Goal: Task Accomplishment & Management: Use online tool/utility

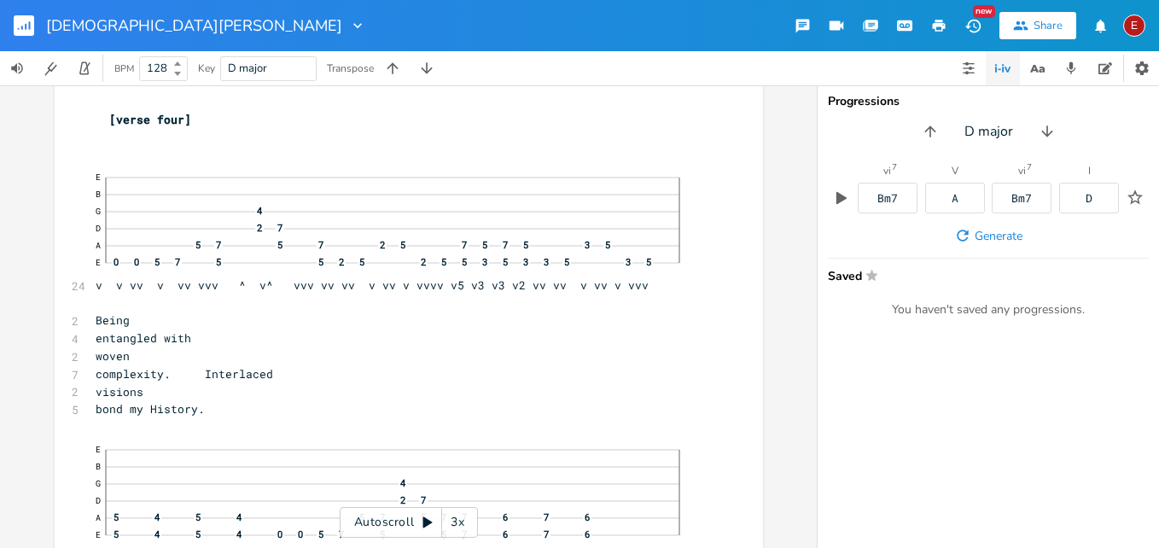
scroll to position [11022, 0]
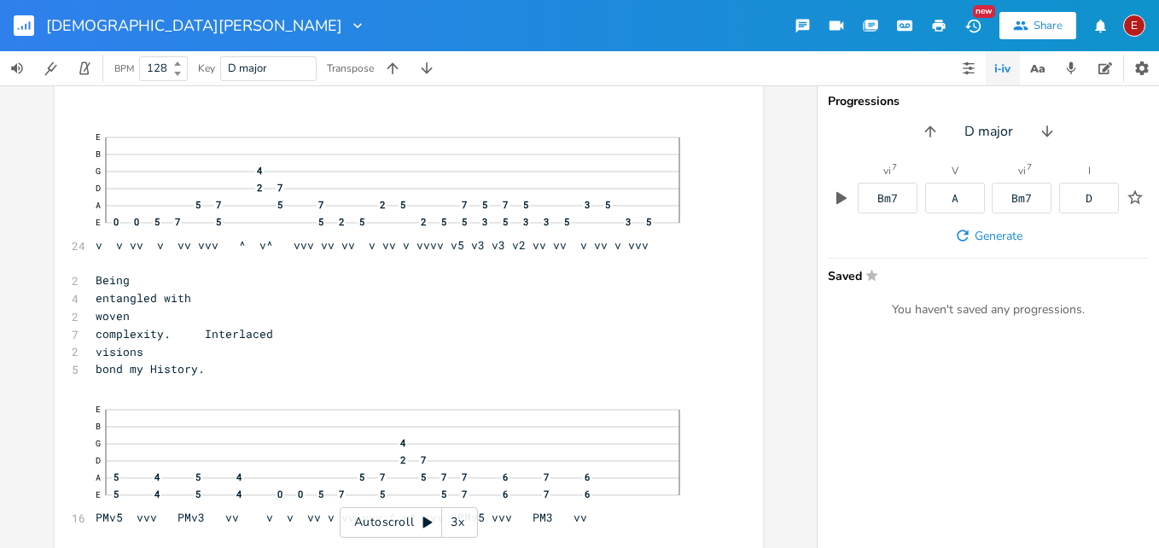
click at [422, 522] on icon at bounding box center [428, 522] width 14 height 14
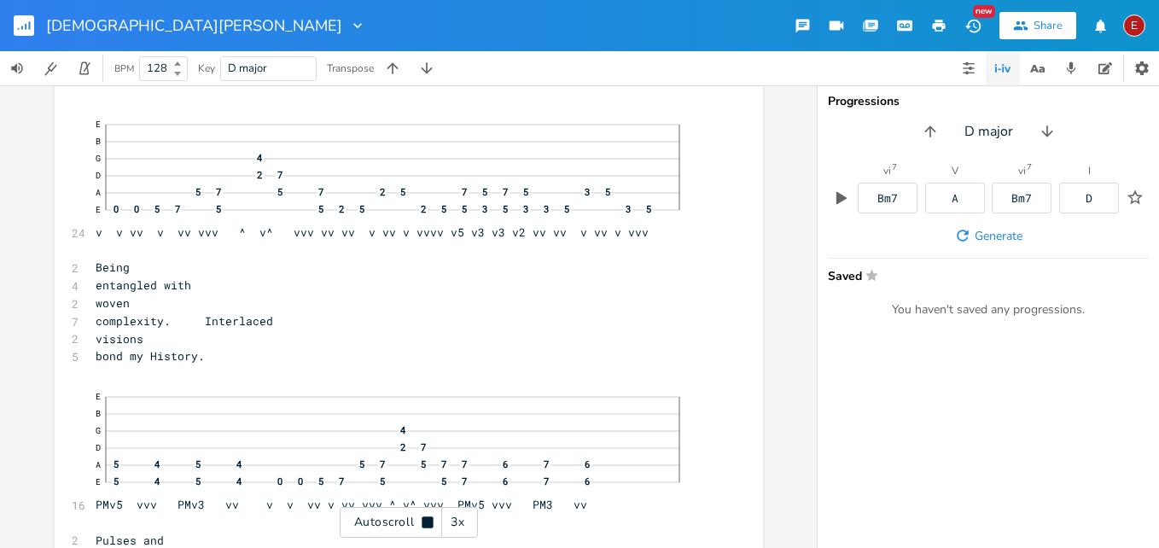
click at [422, 522] on icon at bounding box center [426, 521] width 11 height 11
click at [456, 524] on div "3x" at bounding box center [457, 522] width 31 height 31
click at [456, 524] on div "4x" at bounding box center [457, 522] width 31 height 31
click at [428, 518] on icon at bounding box center [428, 522] width 14 height 14
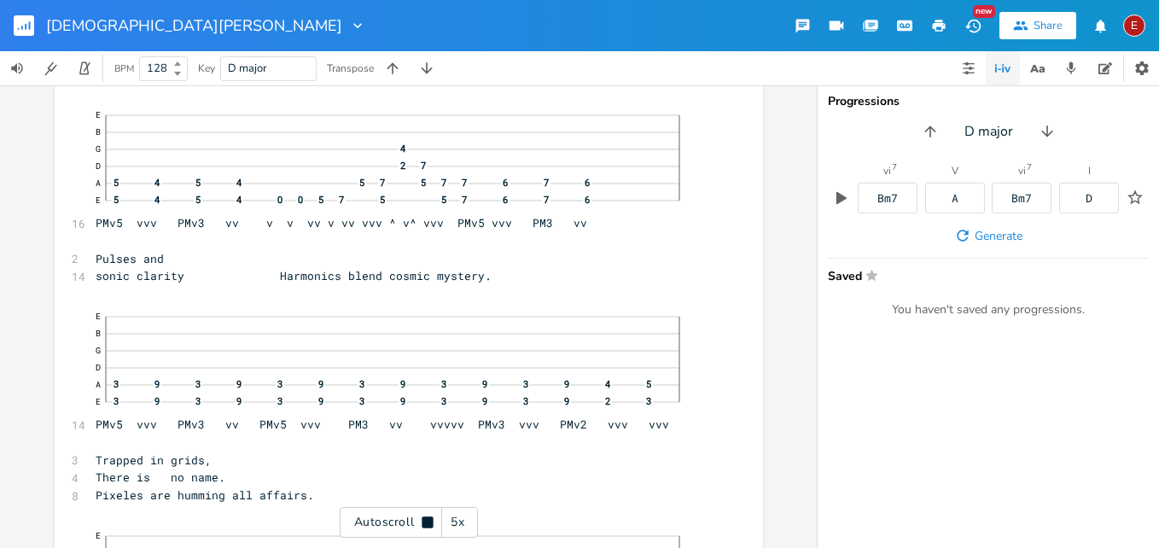
scroll to position [11321, 0]
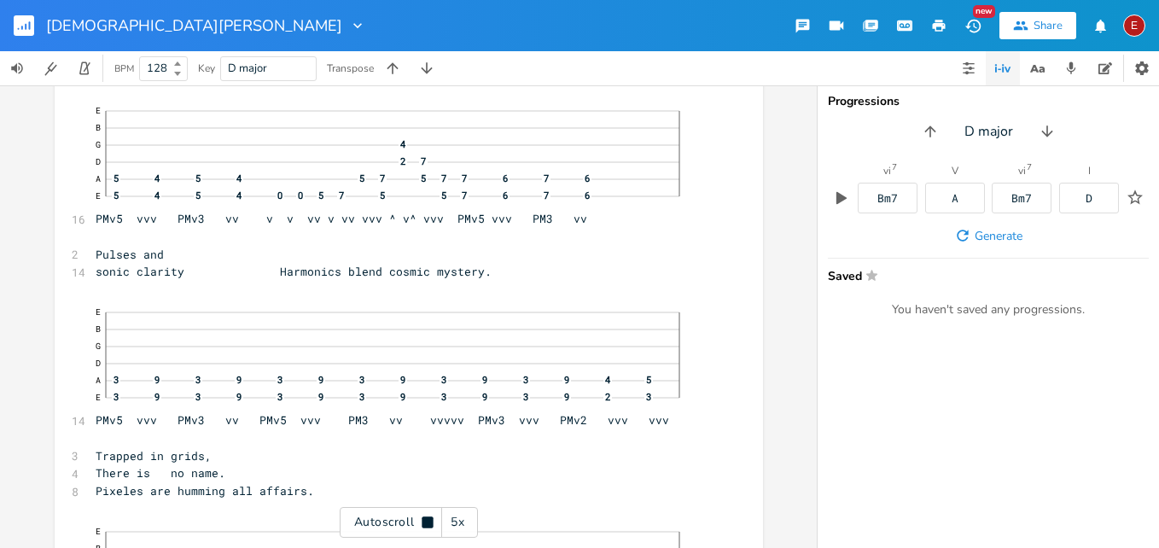
click at [428, 518] on icon at bounding box center [426, 521] width 11 height 11
click at [428, 518] on icon at bounding box center [428, 522] width 14 height 14
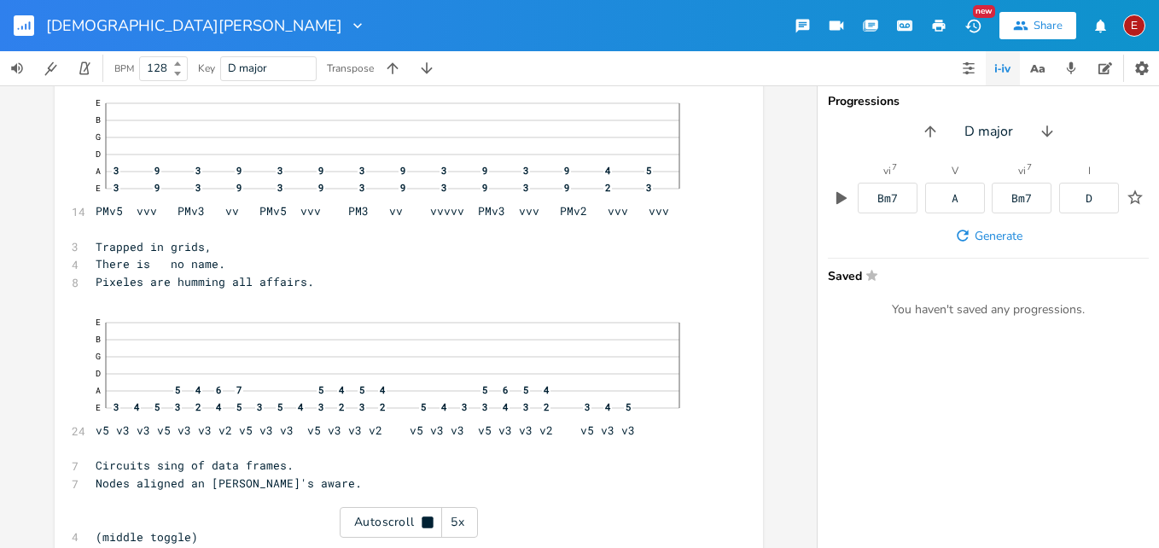
click at [428, 518] on icon at bounding box center [426, 521] width 11 height 11
click at [428, 518] on icon at bounding box center [428, 522] width 14 height 14
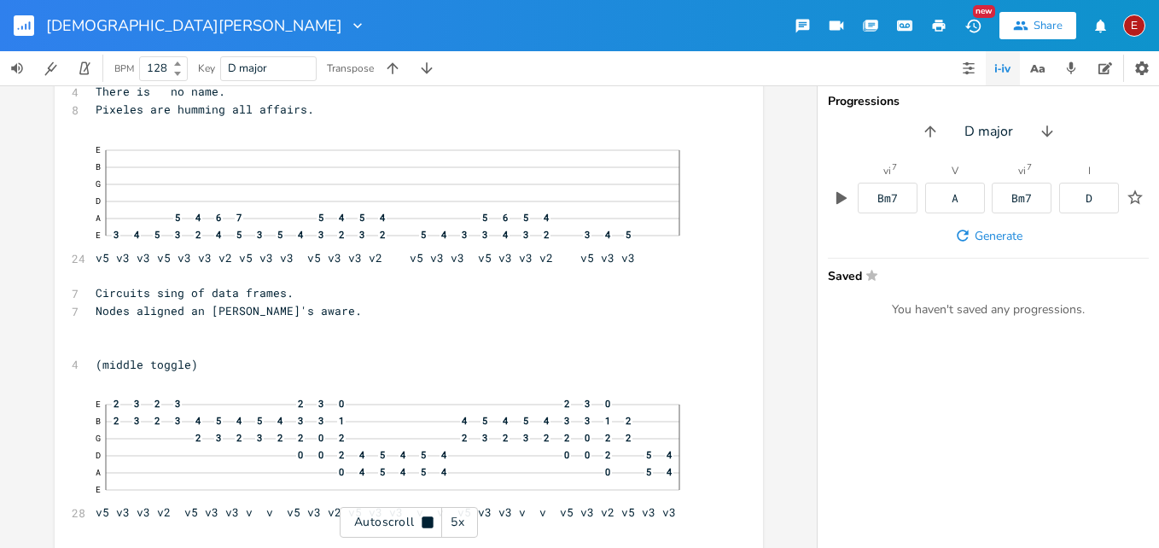
click at [428, 518] on icon at bounding box center [426, 521] width 11 height 11
click at [428, 518] on icon at bounding box center [428, 522] width 14 height 14
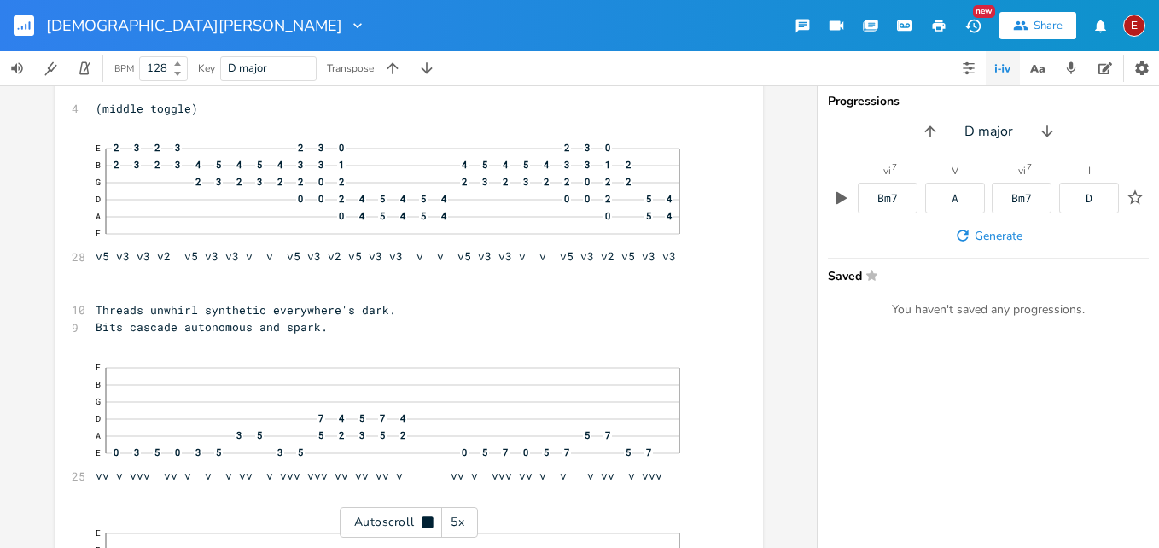
click at [428, 518] on icon at bounding box center [426, 521] width 11 height 11
click at [428, 518] on icon at bounding box center [428, 522] width 14 height 14
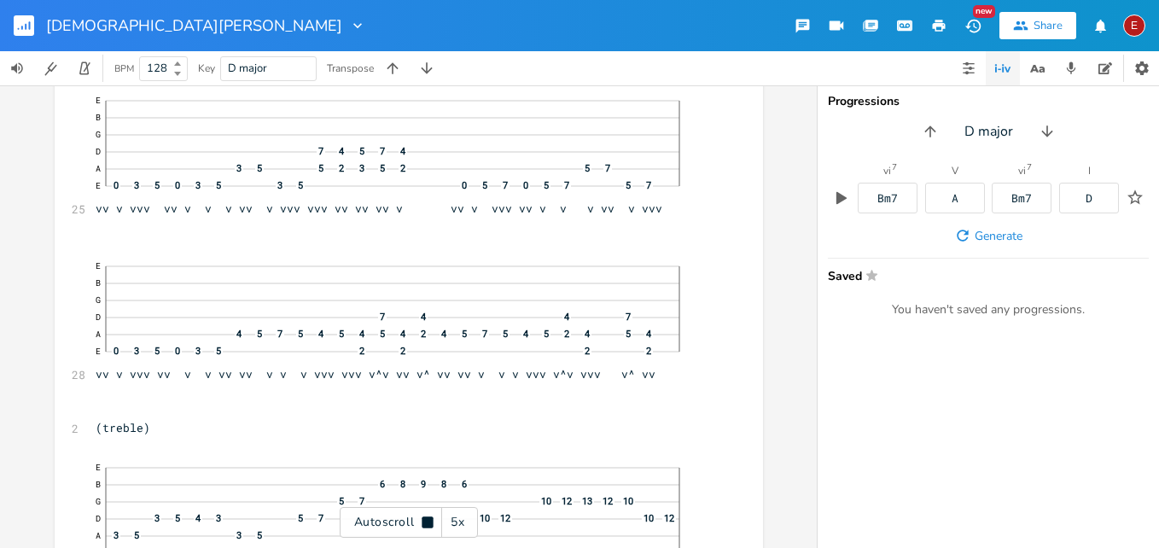
click at [428, 518] on icon at bounding box center [426, 521] width 11 height 11
click at [428, 518] on icon at bounding box center [428, 522] width 14 height 14
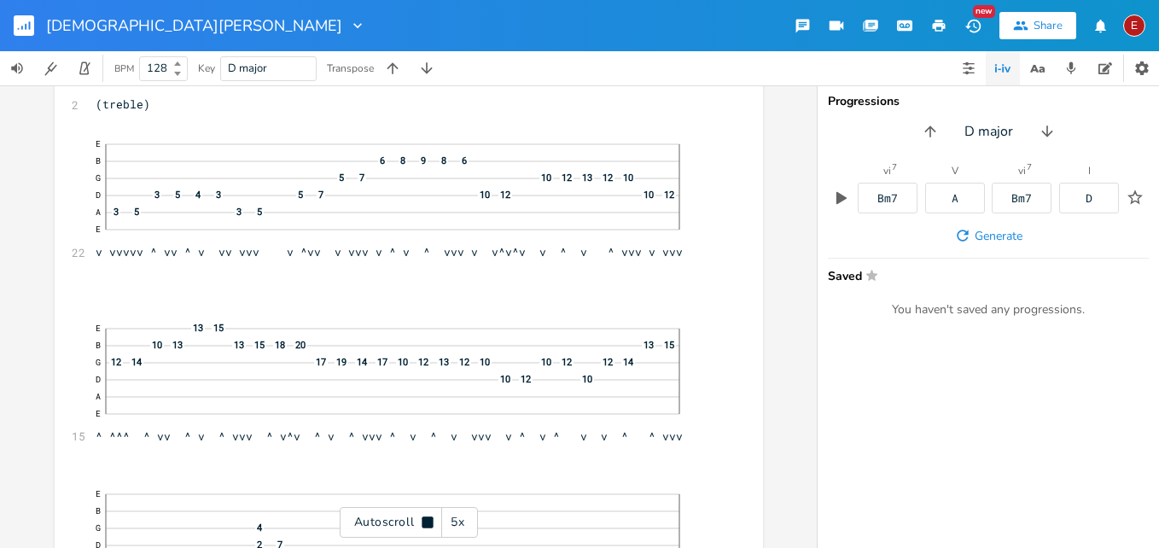
click at [428, 518] on icon at bounding box center [426, 521] width 11 height 11
click at [428, 518] on icon at bounding box center [428, 522] width 14 height 14
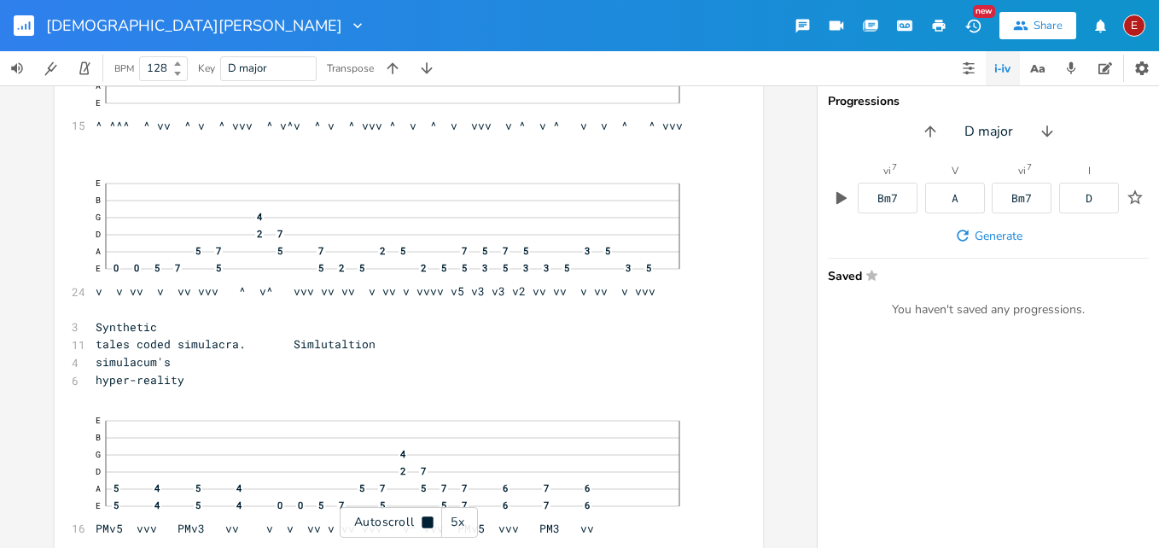
click at [428, 518] on icon at bounding box center [426, 521] width 11 height 11
click at [428, 518] on icon at bounding box center [428, 522] width 14 height 14
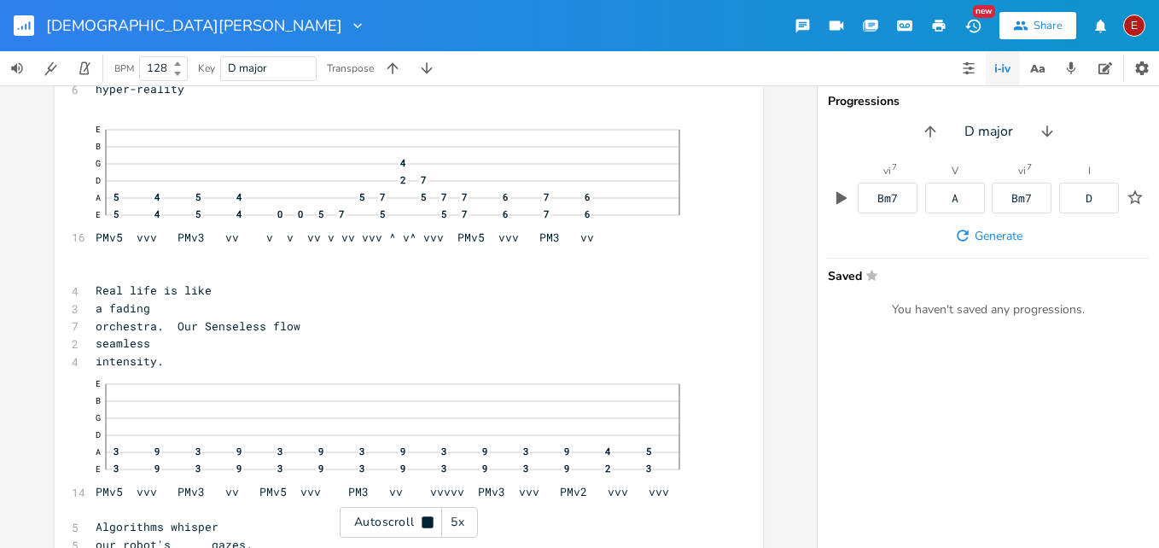
click at [428, 518] on icon at bounding box center [426, 521] width 11 height 11
click at [300, 331] on span "orchestra. Our Senseless flow" at bounding box center [198, 323] width 205 height 15
click at [287, 331] on span "orchestra. Our Sensess flow" at bounding box center [191, 323] width 191 height 15
click at [363, 333] on pre "orchestra. Our Senses flow" at bounding box center [400, 324] width 616 height 18
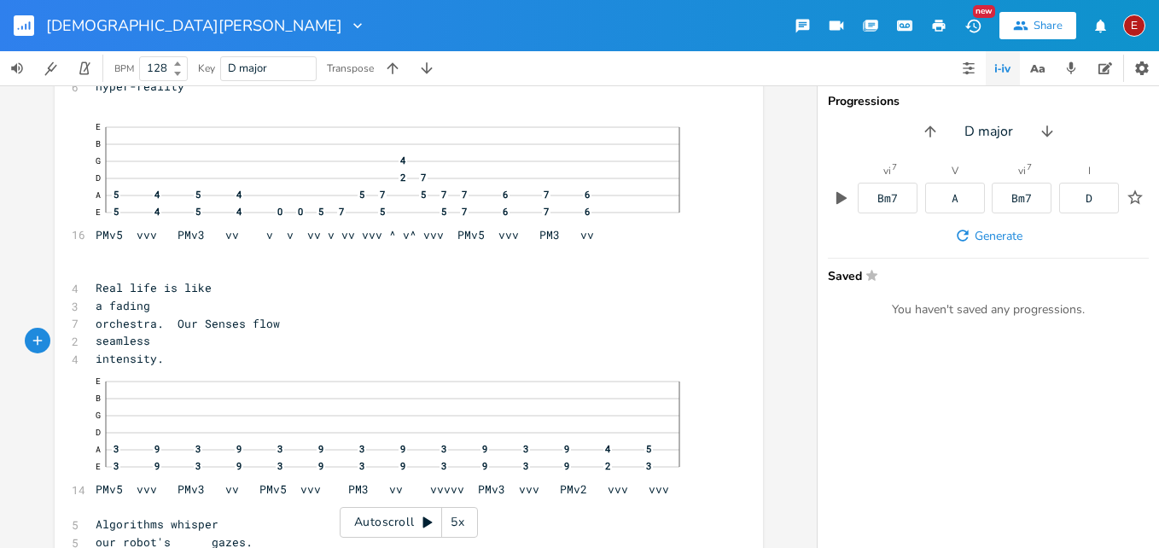
click at [427, 520] on icon at bounding box center [427, 522] width 9 height 11
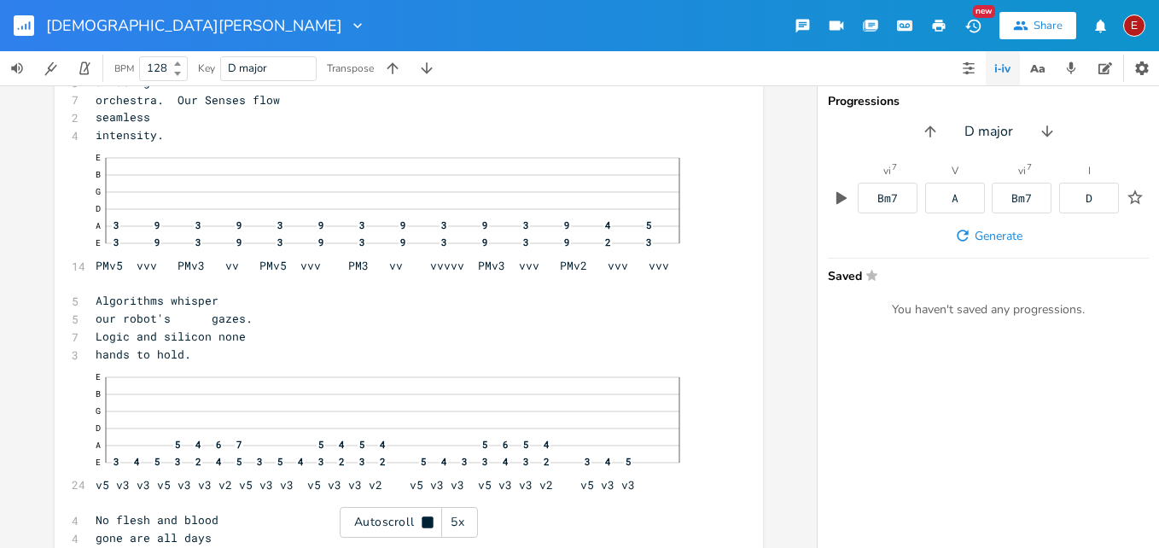
click at [427, 520] on icon at bounding box center [426, 521] width 11 height 11
click at [427, 520] on icon at bounding box center [427, 522] width 9 height 11
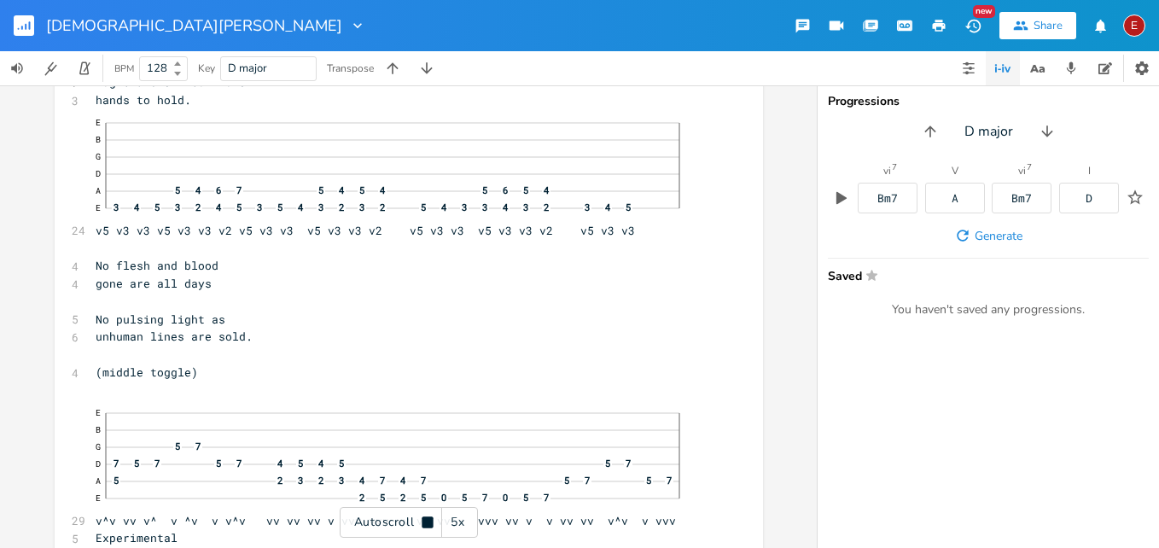
click at [427, 520] on icon at bounding box center [426, 521] width 11 height 11
click at [427, 520] on icon at bounding box center [427, 522] width 9 height 11
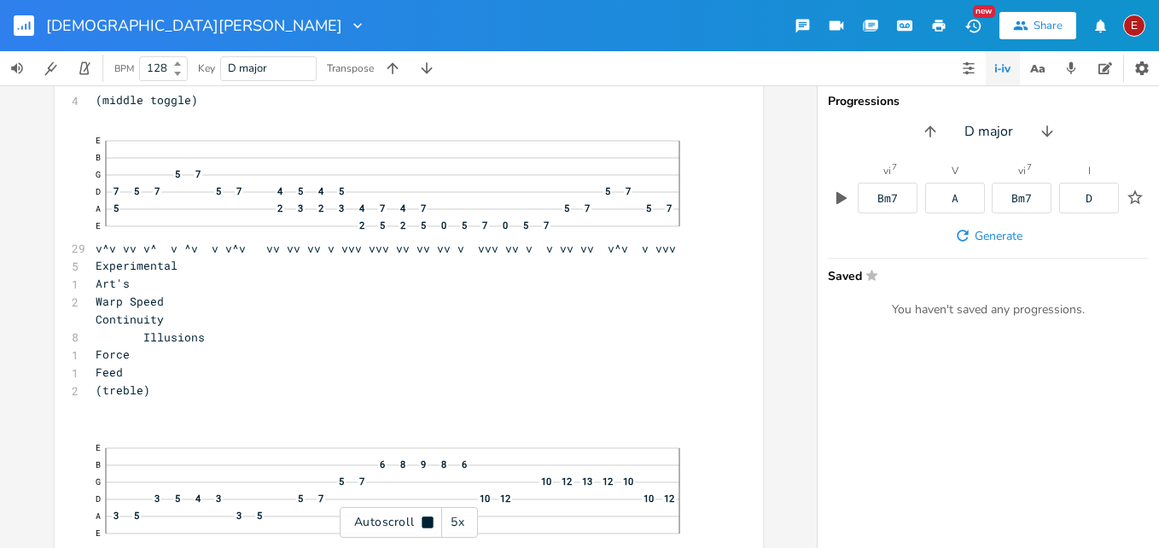
scroll to position [13905, 0]
click at [427, 520] on icon at bounding box center [426, 521] width 11 height 11
click at [427, 520] on icon at bounding box center [427, 522] width 9 height 11
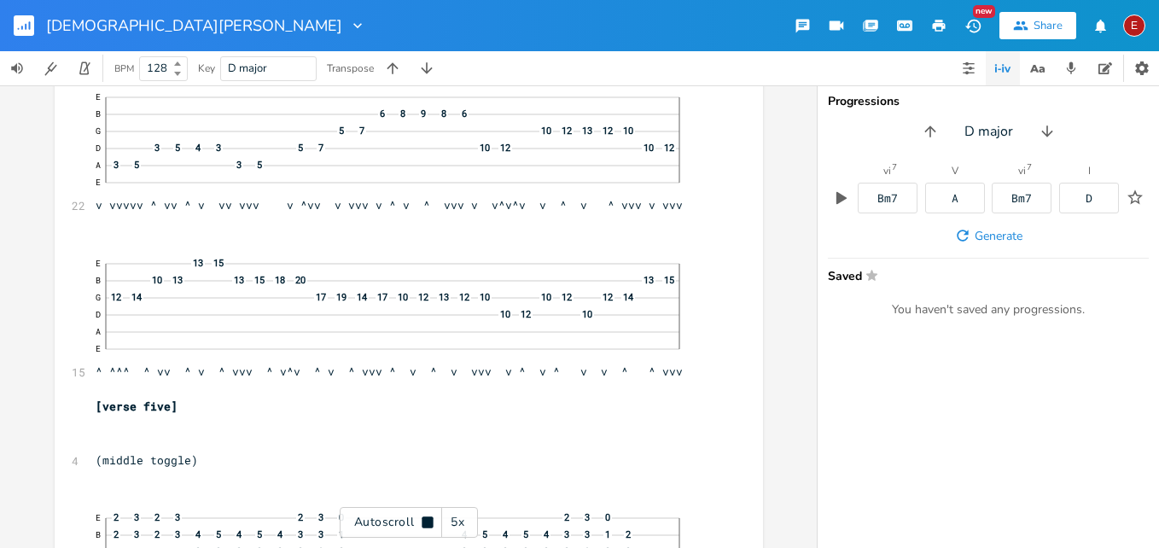
click at [427, 520] on icon at bounding box center [426, 521] width 11 height 11
click at [427, 520] on icon at bounding box center [427, 522] width 9 height 11
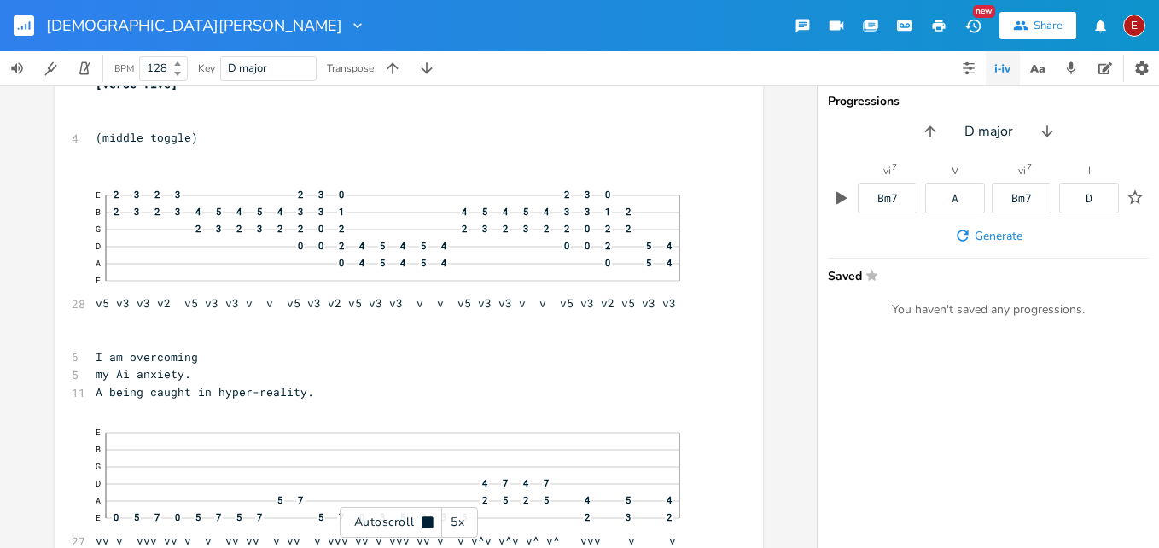
click at [427, 520] on icon at bounding box center [426, 521] width 11 height 11
click at [427, 520] on icon at bounding box center [427, 522] width 9 height 11
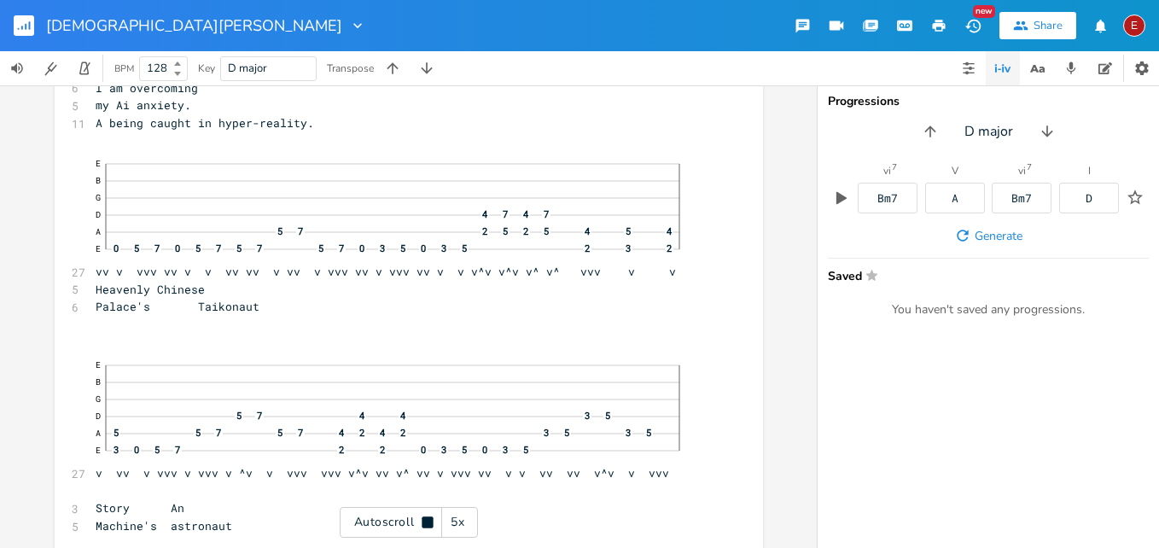
click at [427, 520] on icon at bounding box center [426, 521] width 11 height 11
click at [427, 520] on icon at bounding box center [427, 522] width 9 height 11
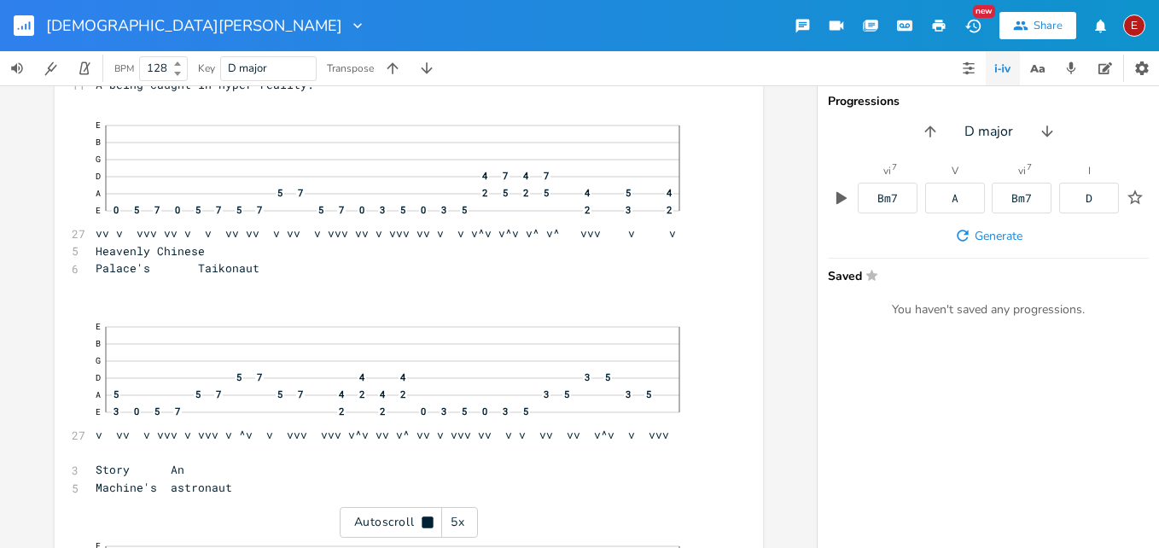
click at [427, 520] on icon at bounding box center [426, 521] width 11 height 11
click at [427, 520] on icon at bounding box center [427, 522] width 9 height 11
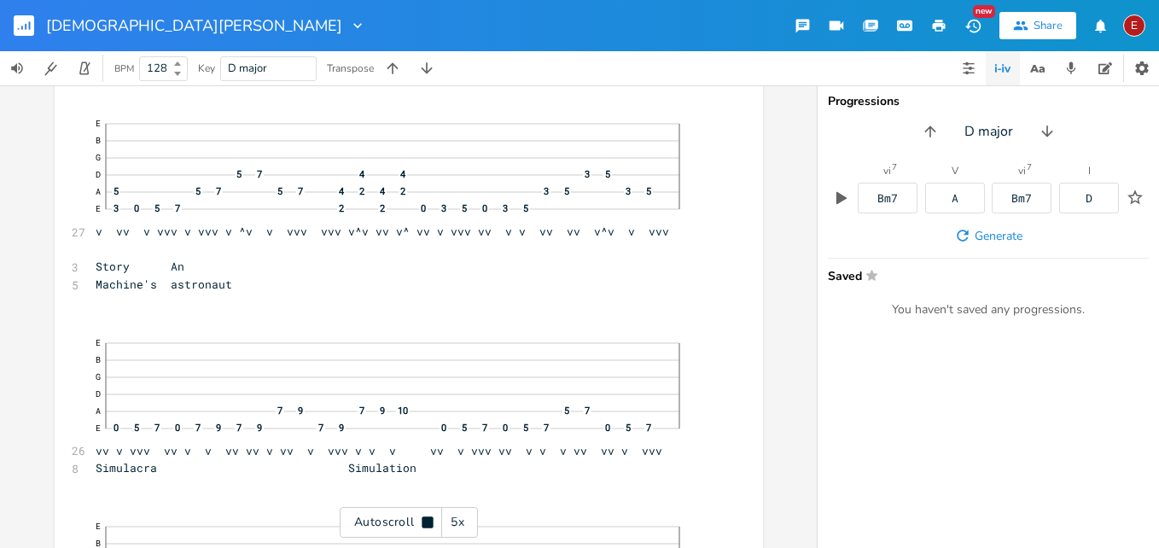
scroll to position [15089, 0]
click at [427, 520] on icon at bounding box center [426, 521] width 11 height 11
click at [427, 520] on icon at bounding box center [427, 522] width 9 height 11
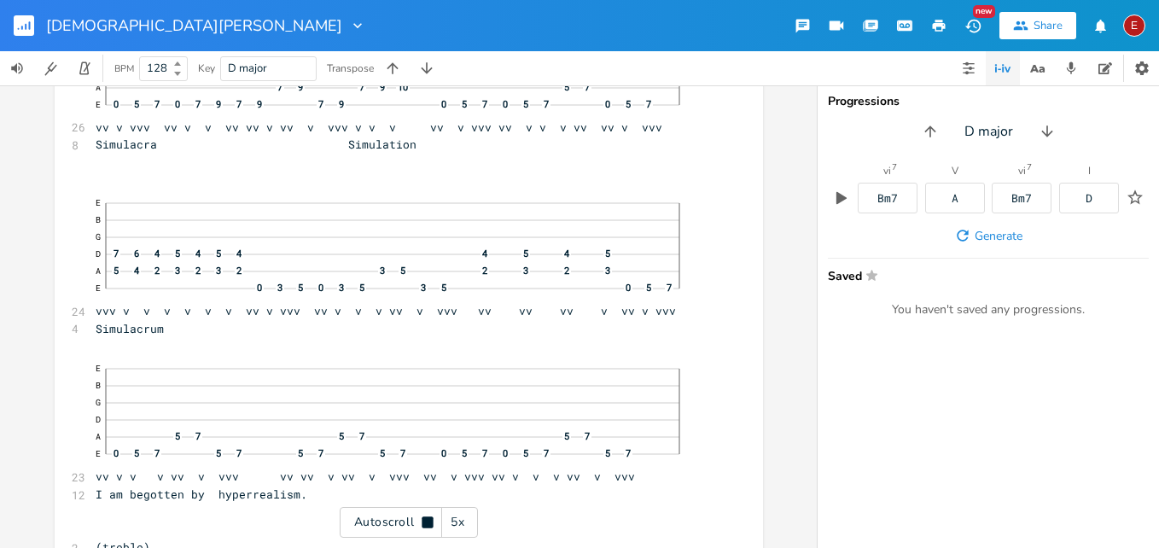
click at [427, 520] on icon at bounding box center [426, 521] width 11 height 11
click at [427, 520] on icon at bounding box center [427, 522] width 9 height 11
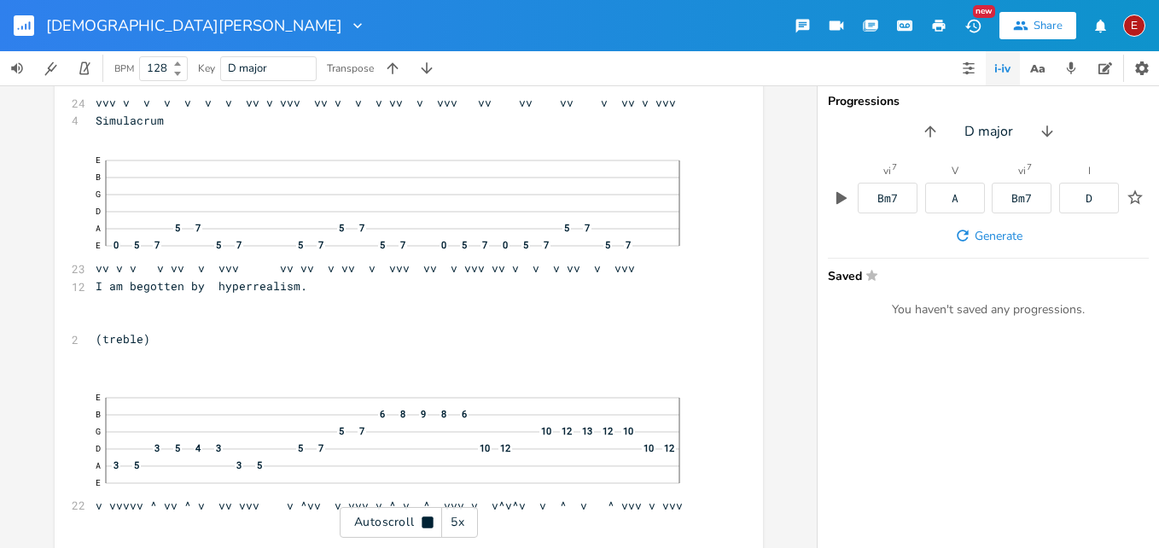
click at [427, 520] on icon at bounding box center [426, 521] width 11 height 11
click at [427, 520] on icon at bounding box center [427, 522] width 9 height 11
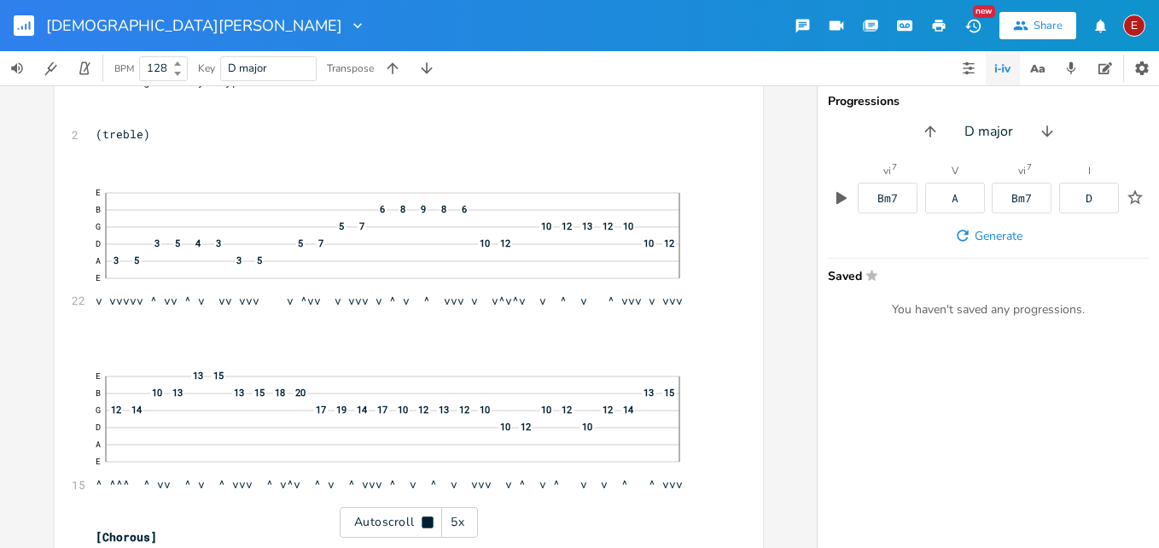
click at [427, 520] on icon at bounding box center [426, 521] width 11 height 11
click at [427, 520] on icon at bounding box center [427, 522] width 9 height 11
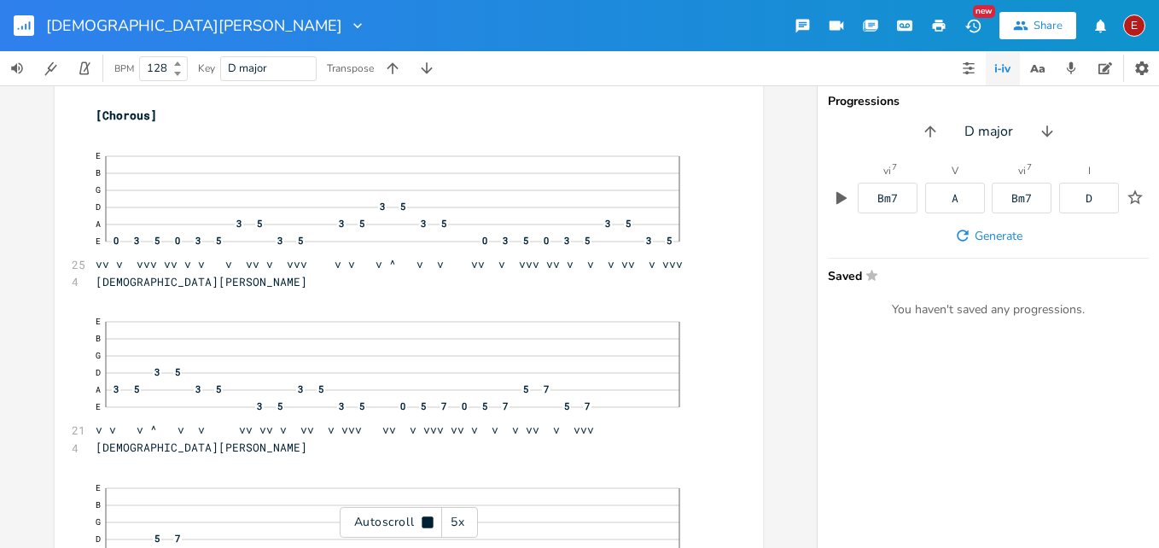
click at [427, 520] on icon at bounding box center [426, 521] width 11 height 11
click at [427, 520] on icon at bounding box center [427, 522] width 9 height 11
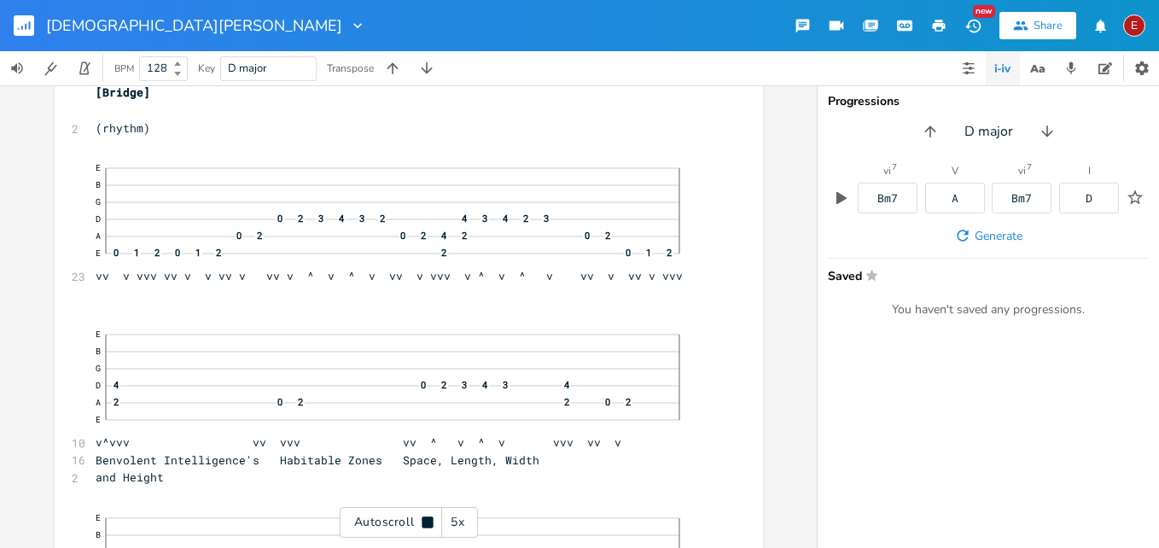
click at [426, 519] on icon at bounding box center [426, 521] width 11 height 11
click at [426, 519] on icon at bounding box center [427, 522] width 9 height 11
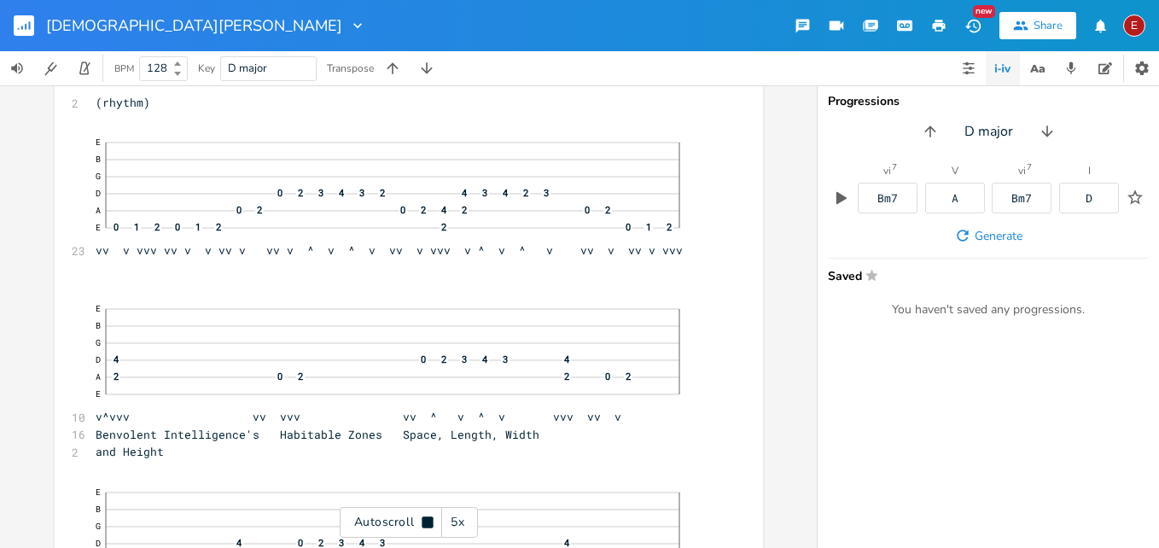
click at [426, 519] on icon at bounding box center [426, 521] width 11 height 11
click at [426, 519] on icon at bounding box center [427, 522] width 9 height 11
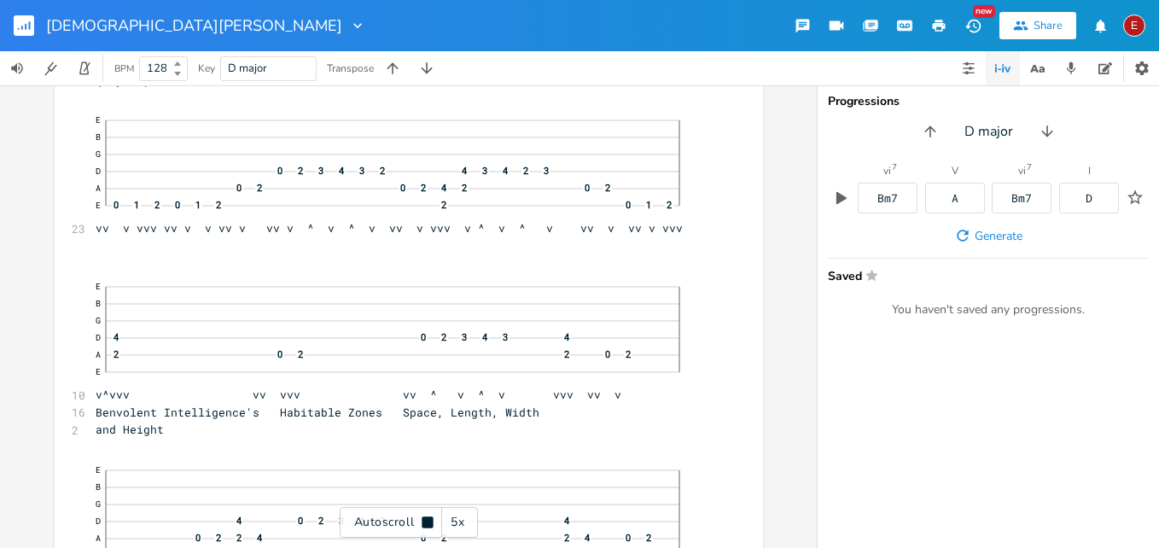
scroll to position [17035, 0]
click at [426, 519] on icon at bounding box center [426, 521] width 11 height 11
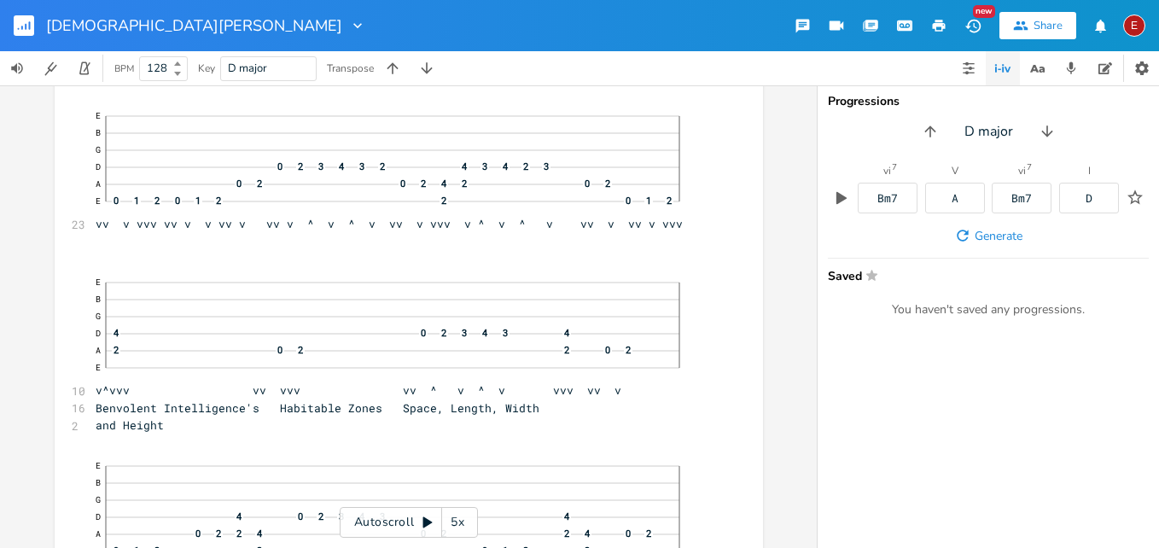
click at [426, 519] on icon at bounding box center [427, 522] width 9 height 11
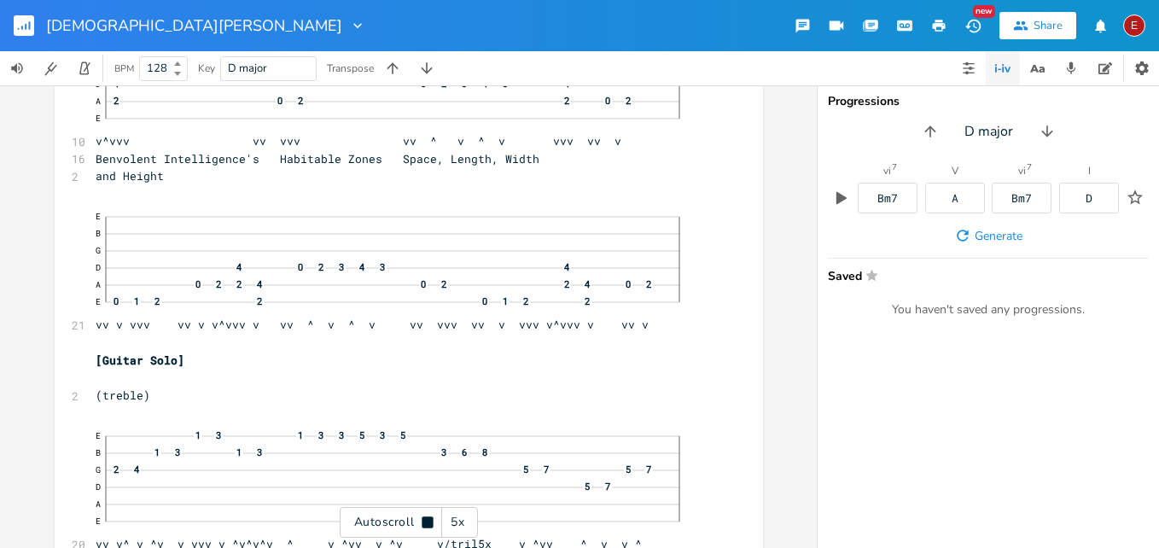
scroll to position [17290, 0]
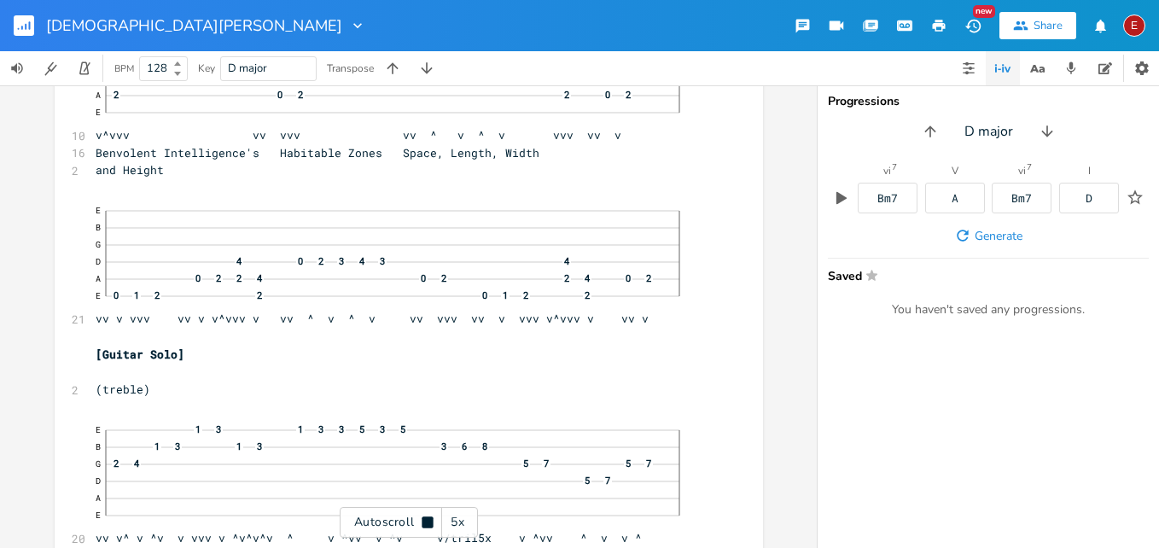
click at [426, 519] on icon at bounding box center [426, 521] width 11 height 11
click at [426, 519] on icon at bounding box center [427, 522] width 9 height 11
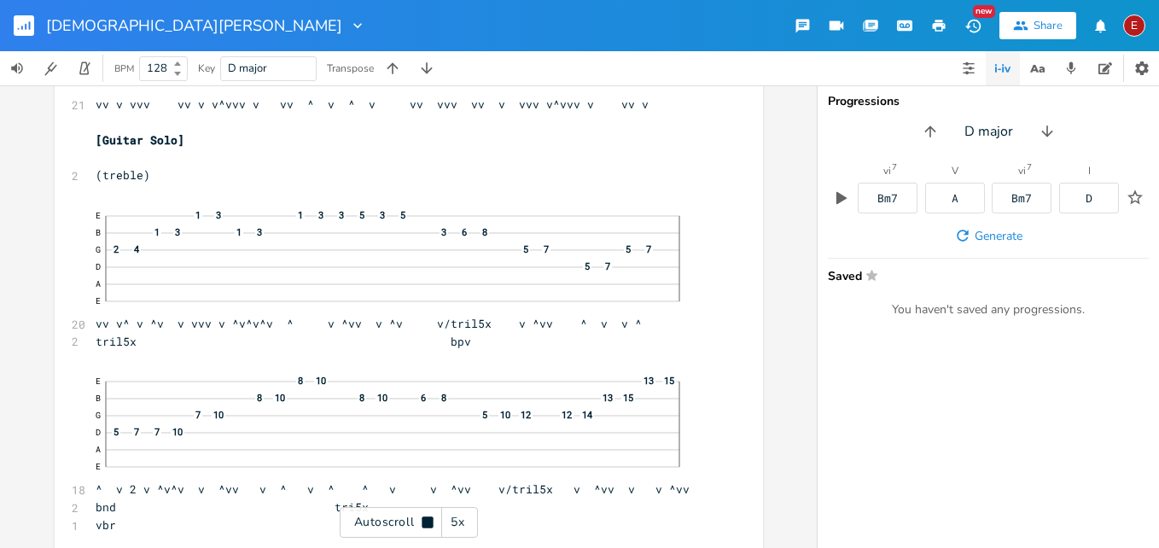
click at [426, 519] on icon at bounding box center [426, 521] width 11 height 11
click at [426, 519] on icon at bounding box center [427, 522] width 9 height 11
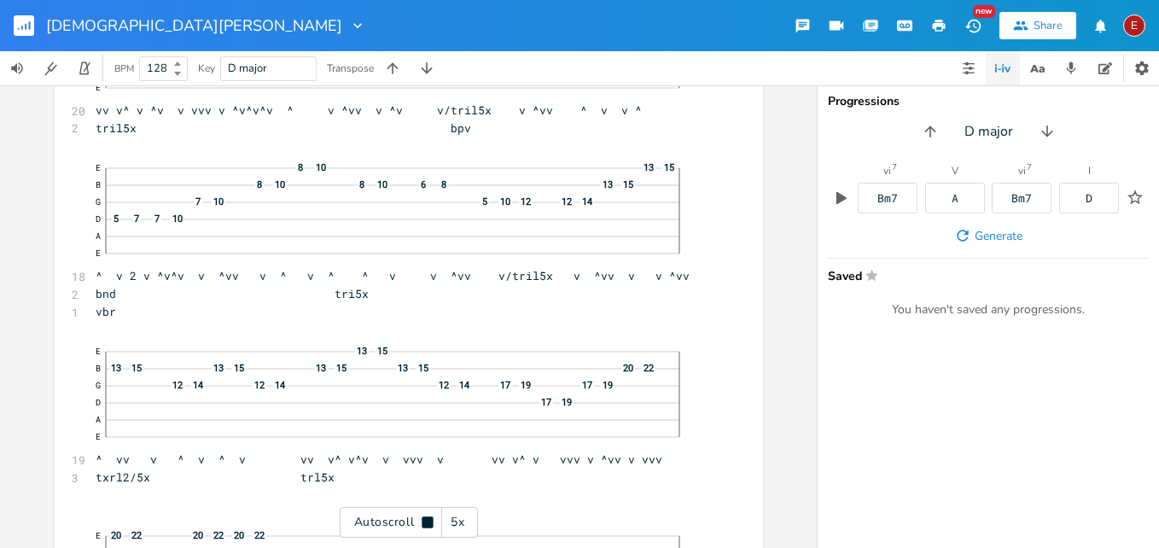
click at [426, 519] on icon at bounding box center [426, 521] width 11 height 11
click at [426, 519] on icon at bounding box center [427, 522] width 9 height 11
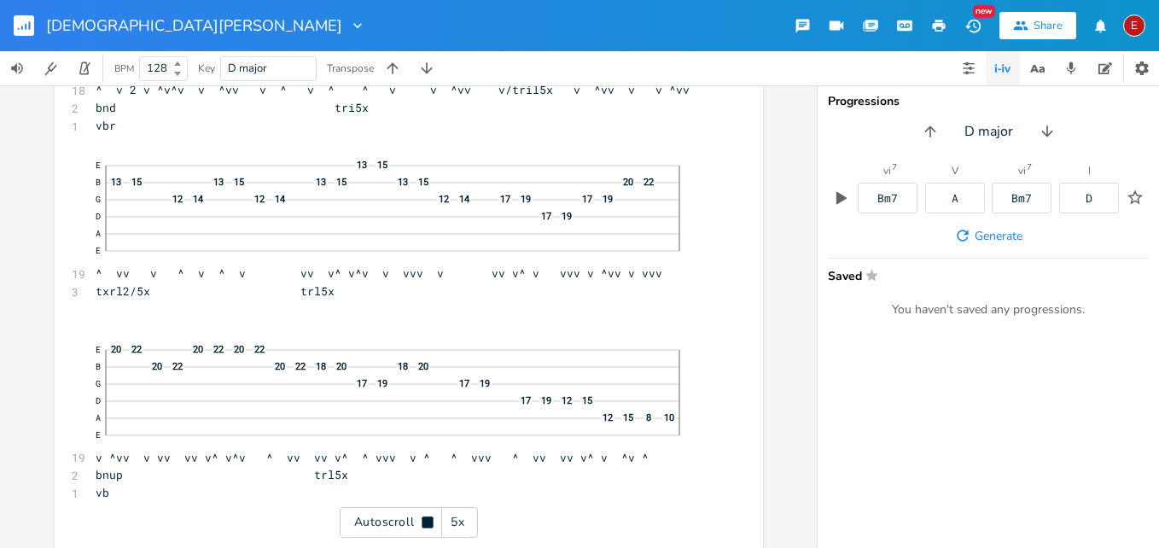
scroll to position [17907, 0]
click at [426, 519] on icon at bounding box center [426, 521] width 11 height 11
click at [426, 519] on icon at bounding box center [427, 522] width 9 height 11
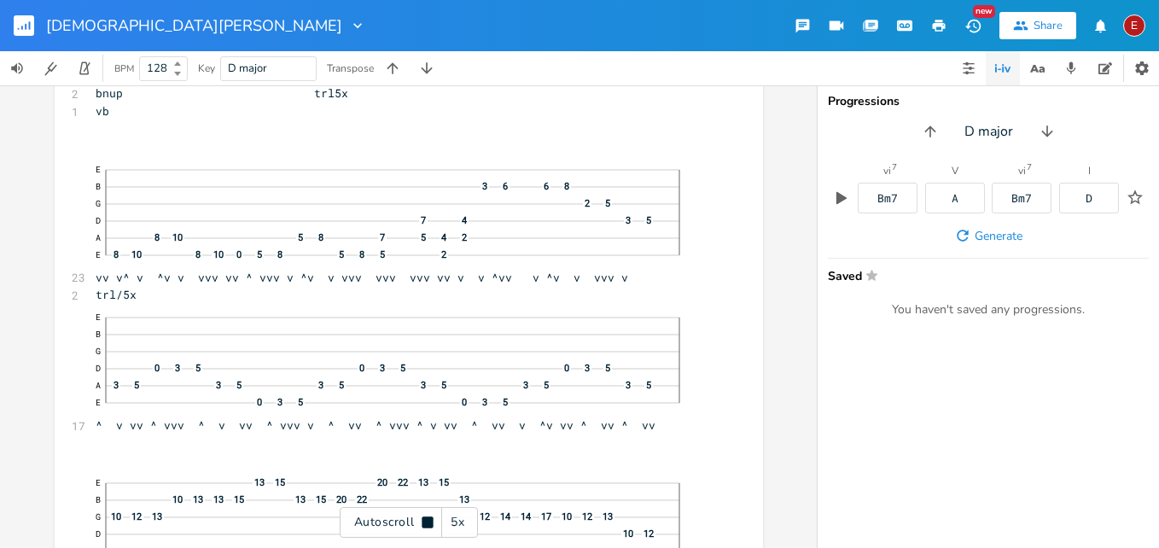
click at [426, 519] on icon at bounding box center [426, 521] width 11 height 11
click at [426, 519] on icon at bounding box center [427, 522] width 9 height 11
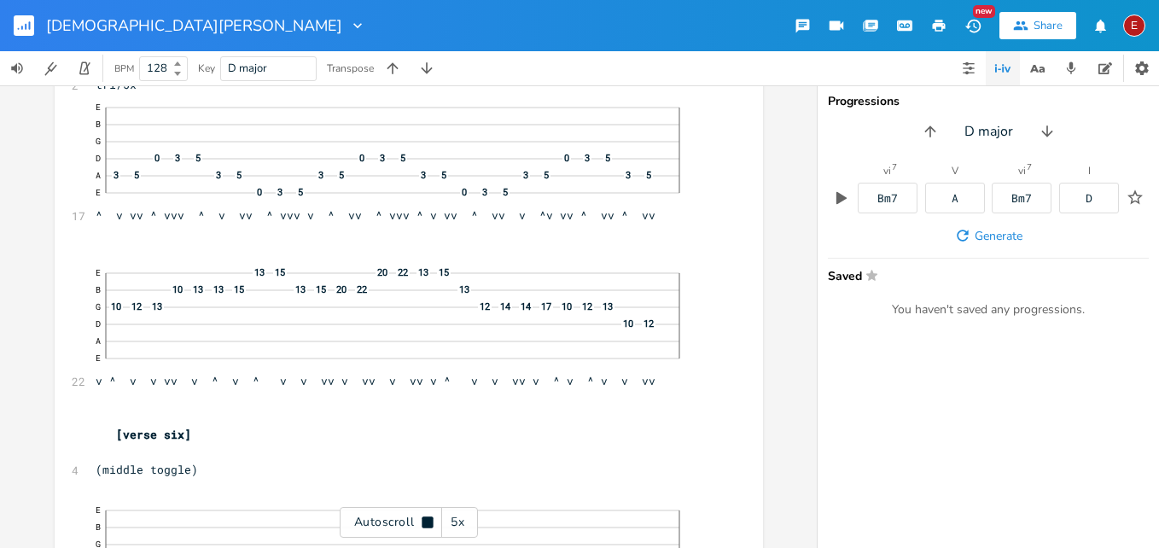
click at [426, 519] on icon at bounding box center [426, 521] width 11 height 11
click at [426, 519] on icon at bounding box center [427, 522] width 9 height 11
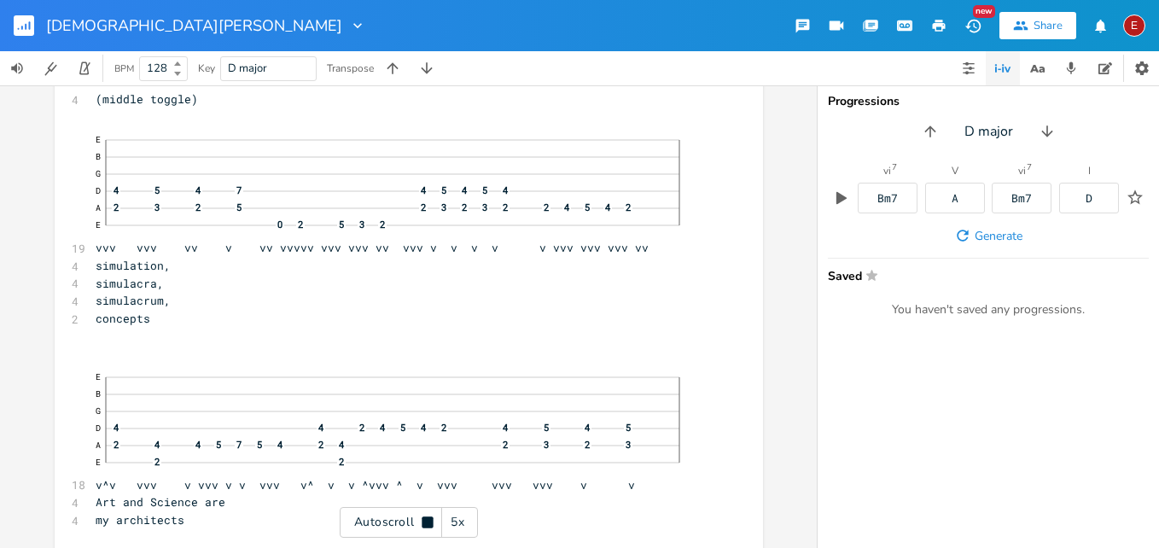
click at [425, 519] on icon at bounding box center [426, 521] width 11 height 11
click at [425, 519] on icon at bounding box center [427, 522] width 9 height 11
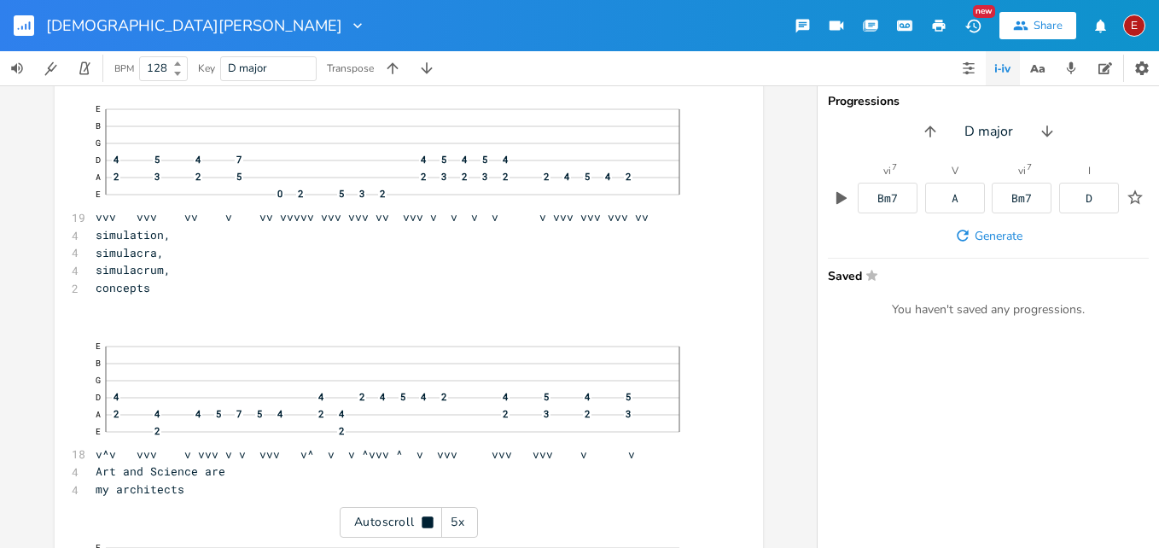
scroll to position [18898, 0]
click at [425, 519] on icon at bounding box center [426, 521] width 11 height 11
click at [425, 519] on icon at bounding box center [427, 522] width 9 height 11
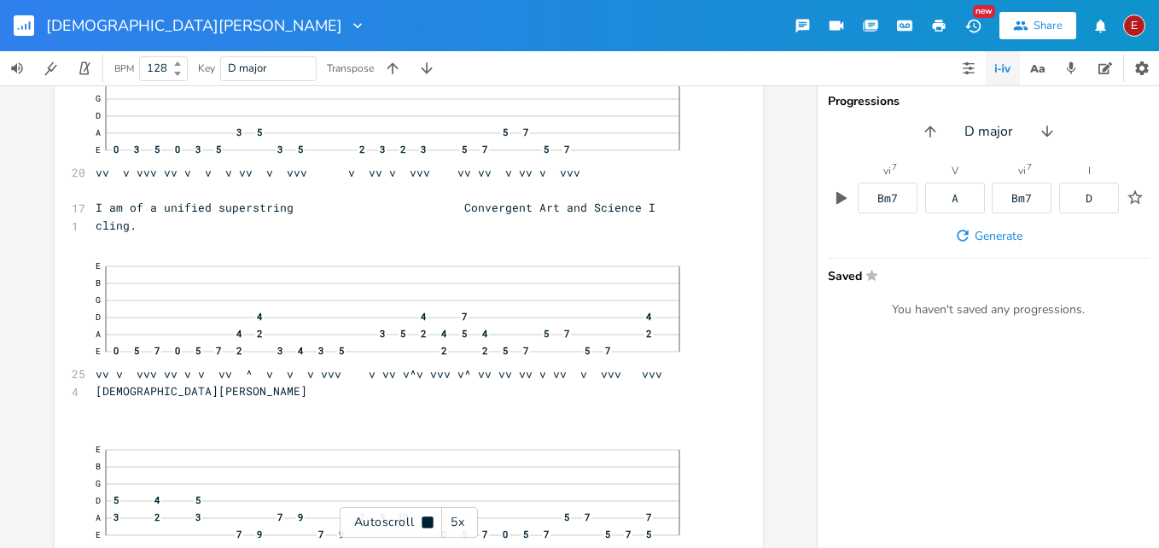
click at [425, 519] on icon at bounding box center [426, 521] width 11 height 11
click at [425, 519] on icon at bounding box center [427, 522] width 9 height 11
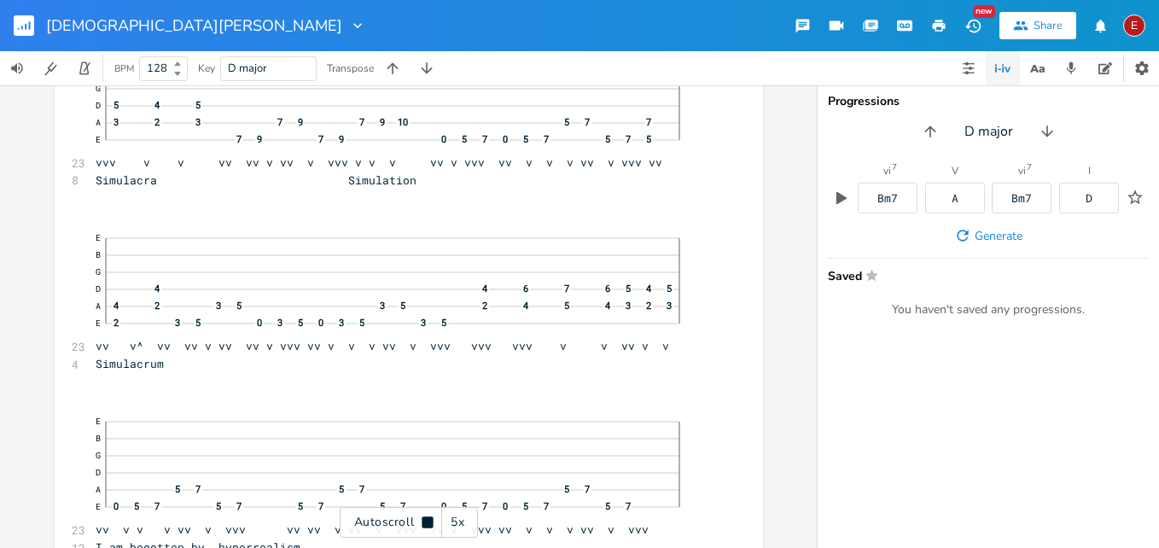
click at [425, 519] on icon at bounding box center [426, 521] width 11 height 11
click at [425, 519] on icon at bounding box center [427, 522] width 9 height 11
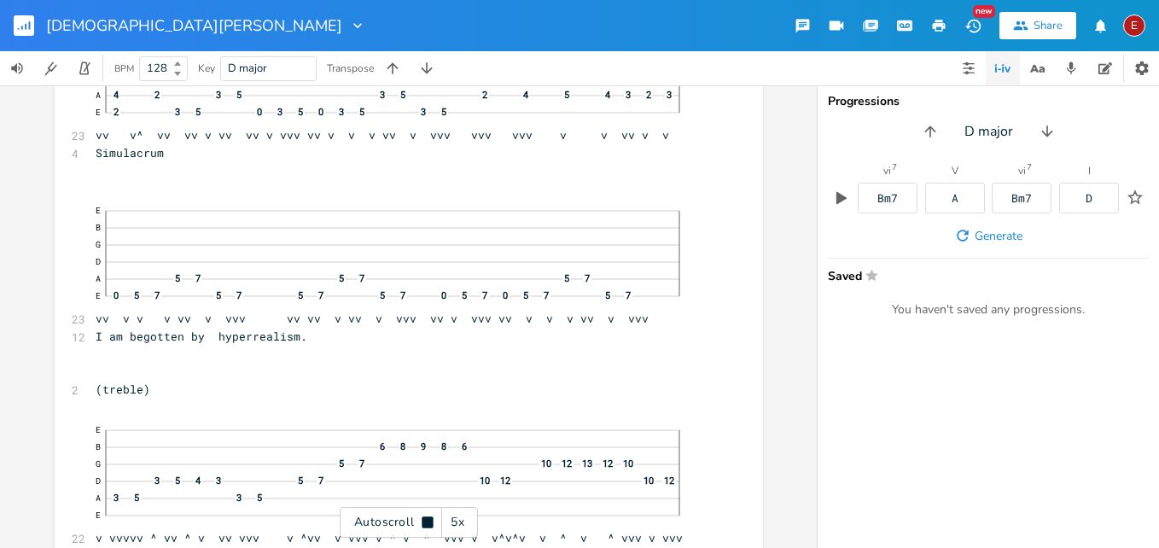
scroll to position [19988, 0]
click at [425, 519] on icon at bounding box center [426, 521] width 11 height 11
click at [425, 519] on icon at bounding box center [427, 522] width 9 height 11
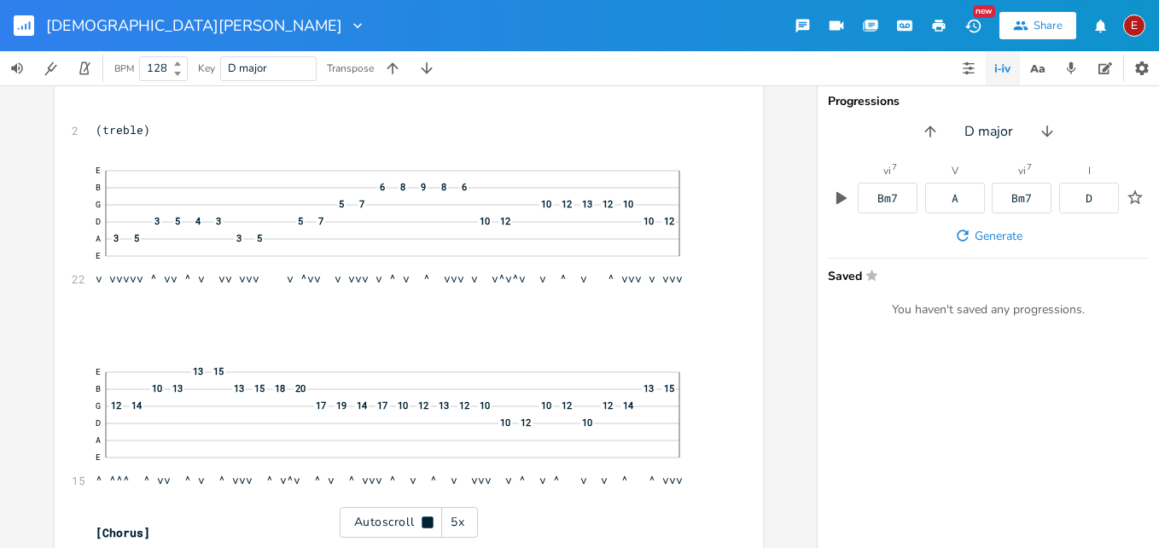
click at [425, 519] on icon at bounding box center [426, 521] width 11 height 11
click at [425, 519] on icon at bounding box center [427, 522] width 9 height 11
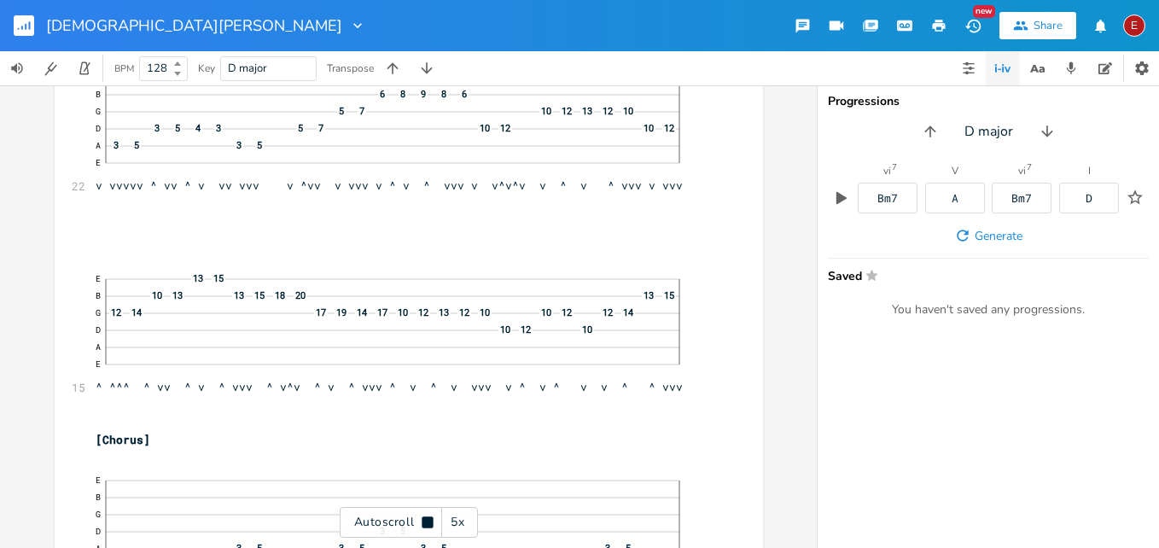
scroll to position [20340, 0]
click at [425, 519] on icon at bounding box center [426, 521] width 11 height 11
click at [425, 519] on icon at bounding box center [427, 522] width 9 height 11
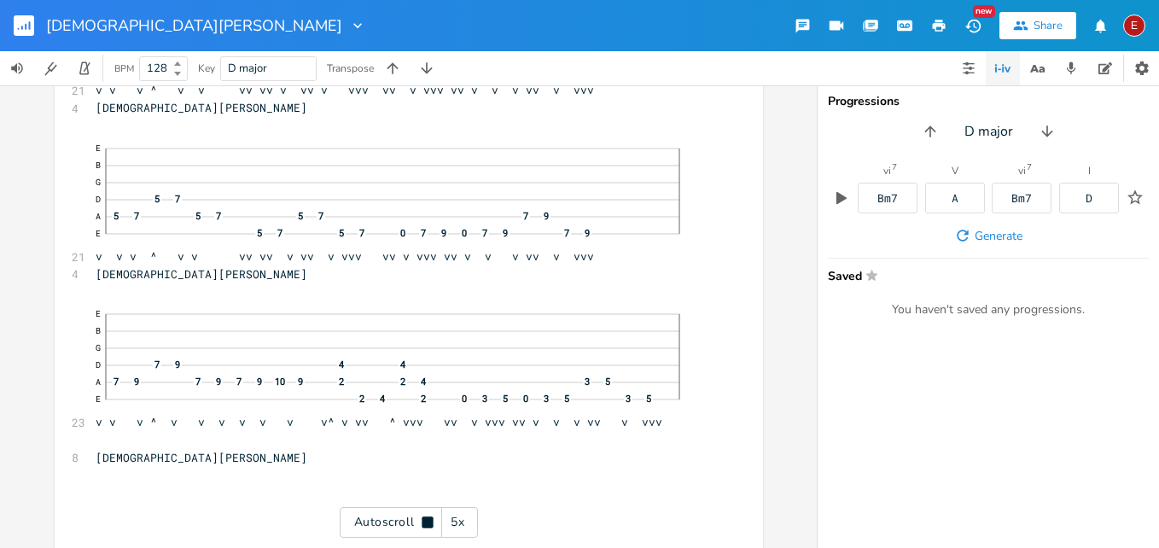
click at [425, 519] on icon at bounding box center [426, 521] width 11 height 11
click at [1141, 21] on div "E" at bounding box center [1134, 26] width 22 height 22
click at [1045, 142] on span "Sign Out" at bounding box center [1046, 147] width 40 height 11
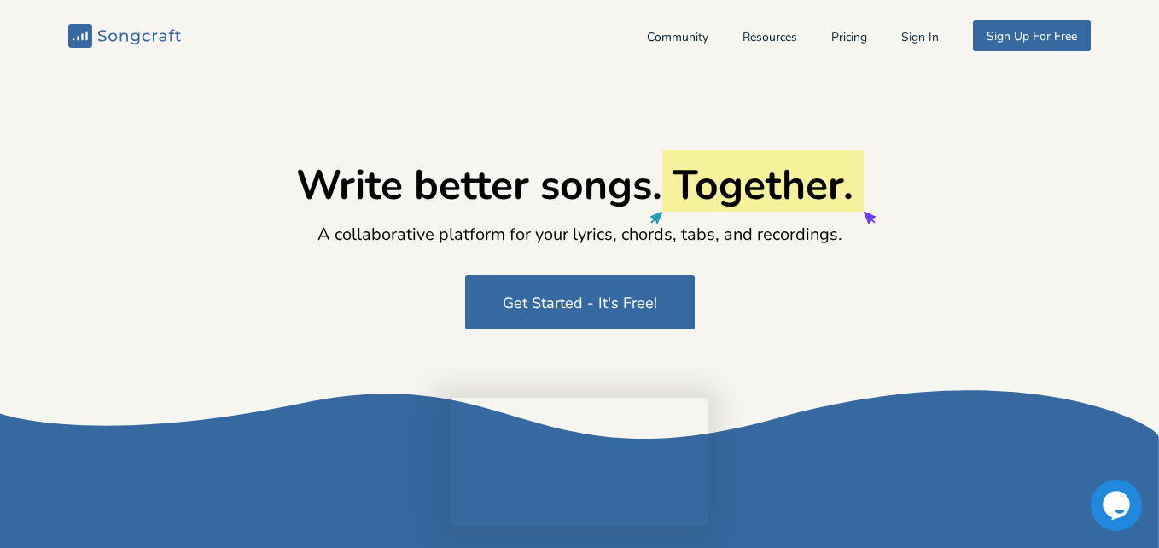
type input "[EMAIL_ADDRESS][DOMAIN_NAME]"
